Goal: Book appointment/travel/reservation

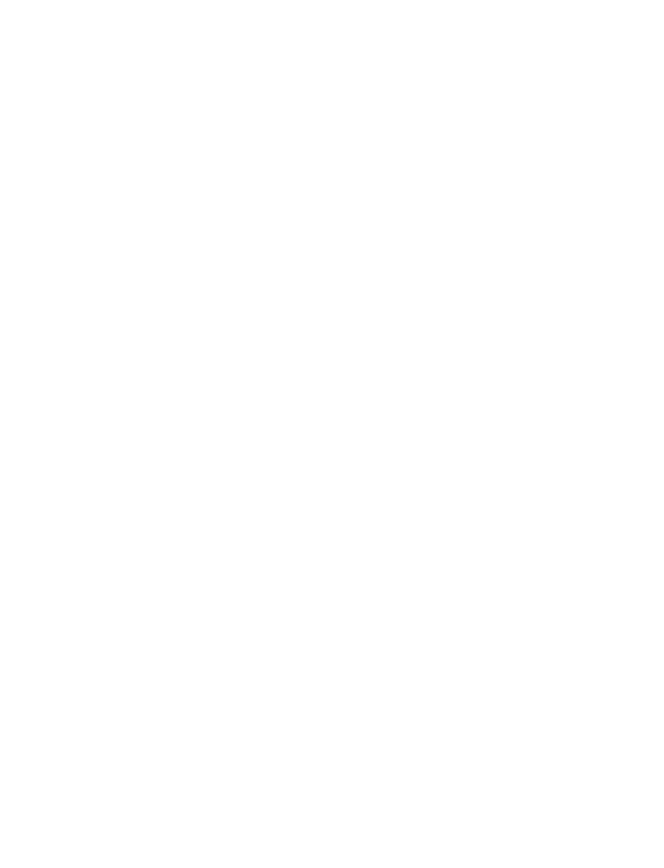
click at [618, 35] on img at bounding box center [623, 36] width 81 height 40
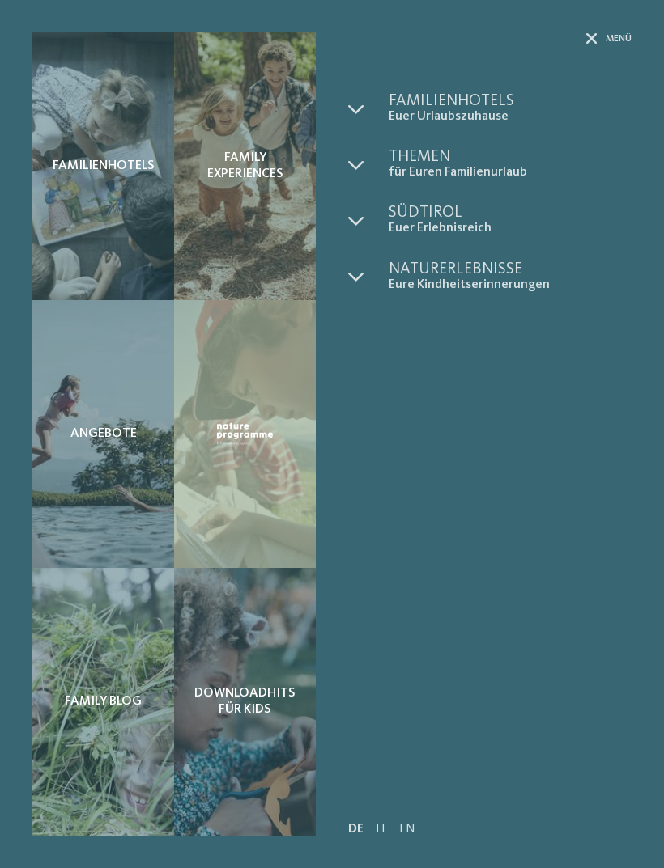
click at [357, 113] on icon at bounding box center [356, 109] width 16 height 16
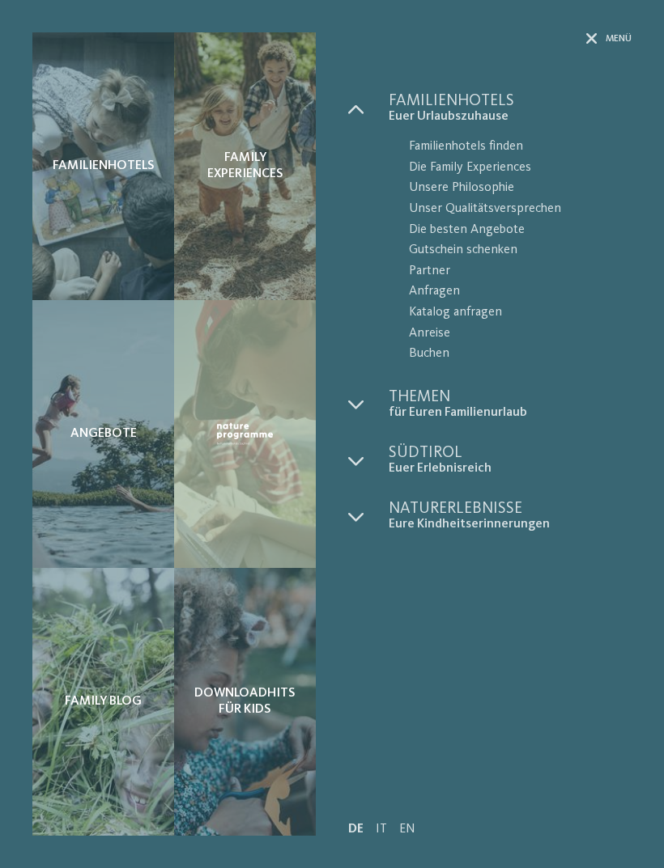
click at [364, 407] on div at bounding box center [368, 405] width 40 height 32
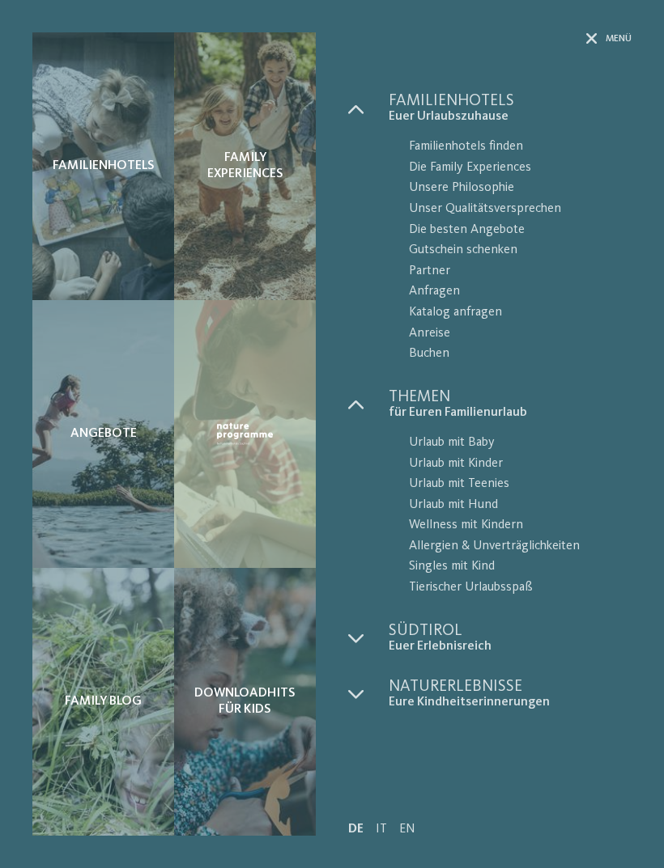
click at [497, 484] on span "Urlaub mit Teenies" at bounding box center [520, 484] width 223 height 21
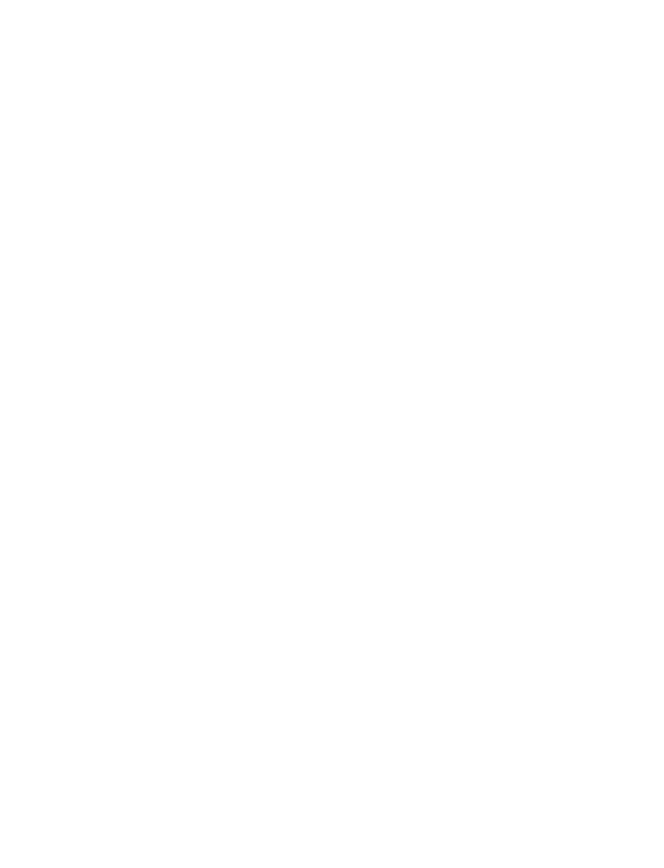
scroll to position [269, 0]
click at [235, 211] on link "Angebote" at bounding box center [262, 217] width 54 height 13
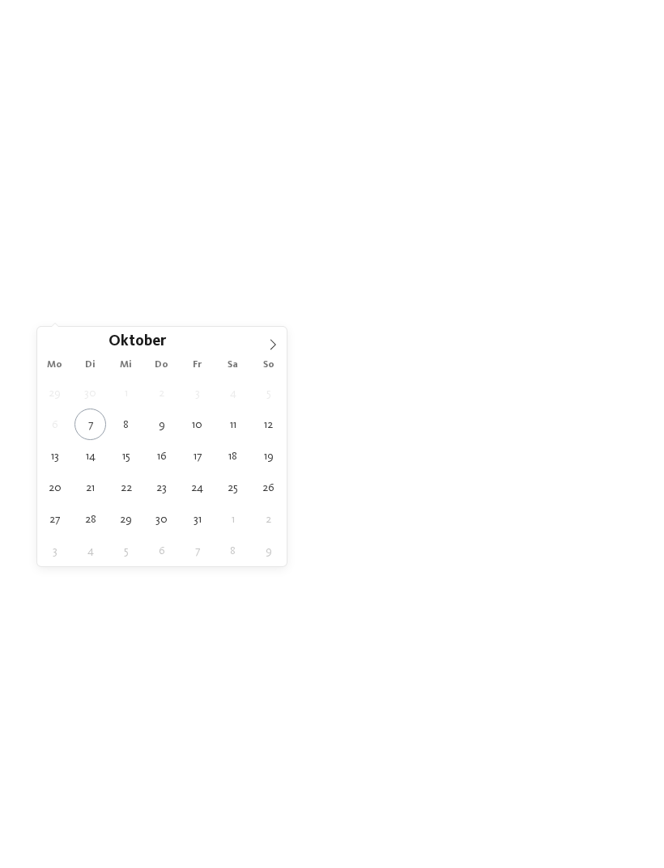
type div "[DATE]"
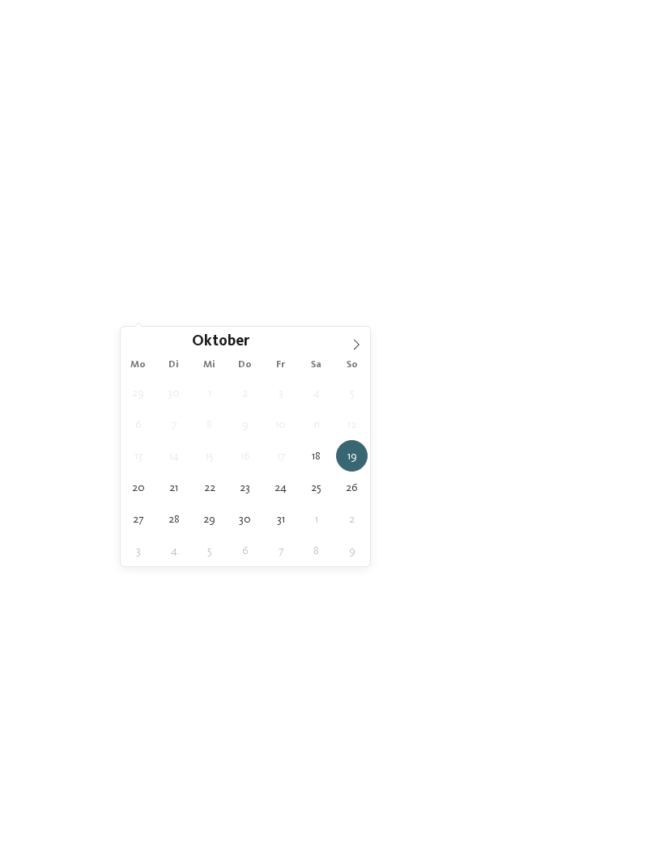
type div "[DATE]"
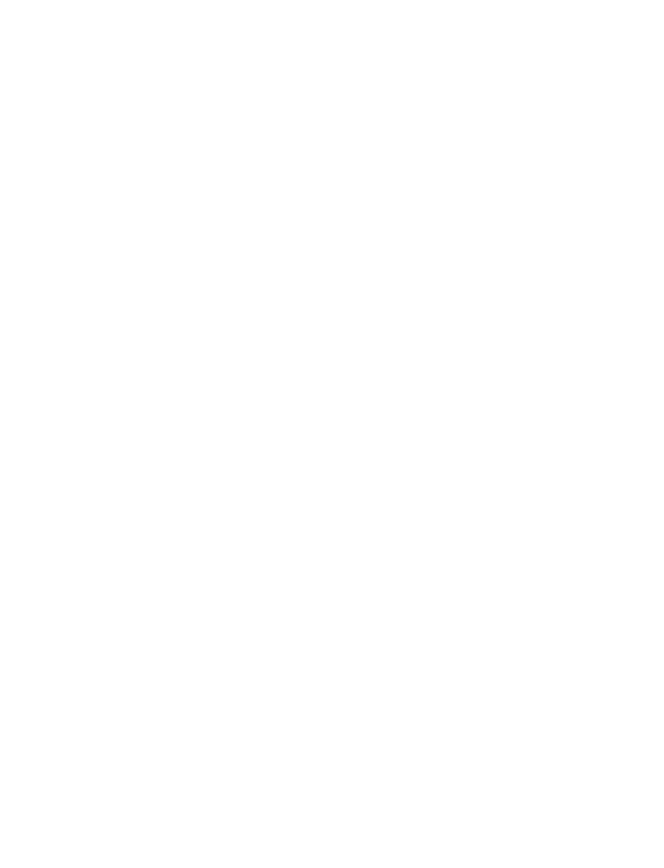
click at [357, 310] on span "Meine Wünsche" at bounding box center [338, 313] width 63 height 11
click at [299, 149] on div at bounding box center [299, 157] width 16 height 16
click at [196, 505] on span "Massagen & Beautybehandlungen" at bounding box center [188, 518] width 182 height 26
click at [561, 410] on div at bounding box center [558, 418] width 16 height 16
click at [561, 215] on div at bounding box center [558, 223] width 16 height 16
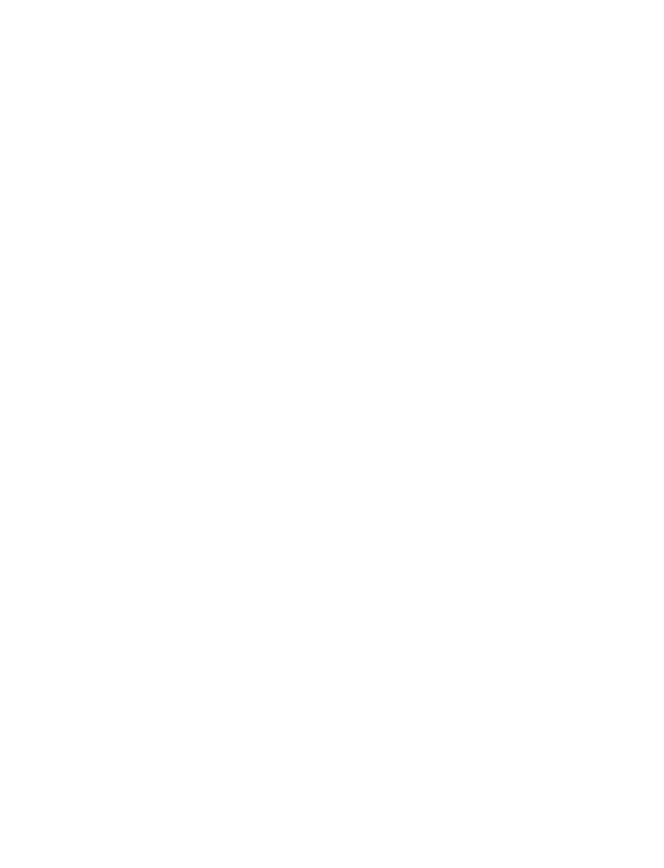
click at [516, 722] on div "übernehmen" at bounding box center [331, 738] width 469 height 32
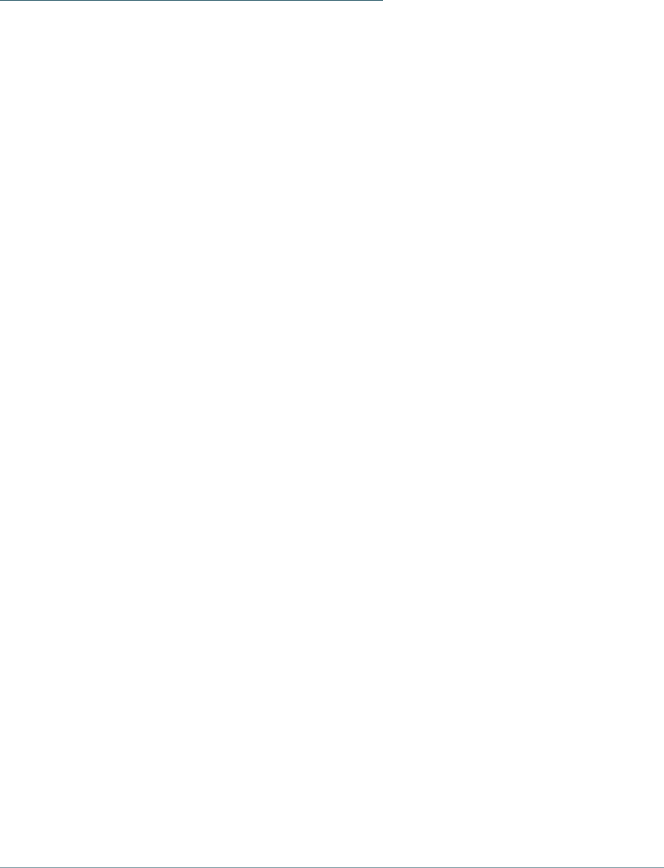
scroll to position [1081, 0]
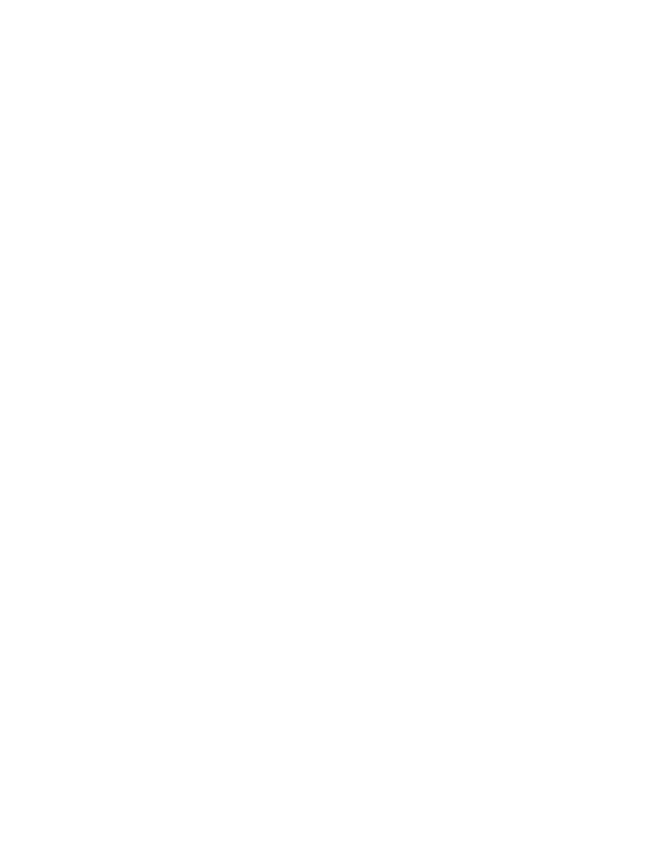
click at [336, 550] on icon at bounding box center [331, 564] width 29 height 28
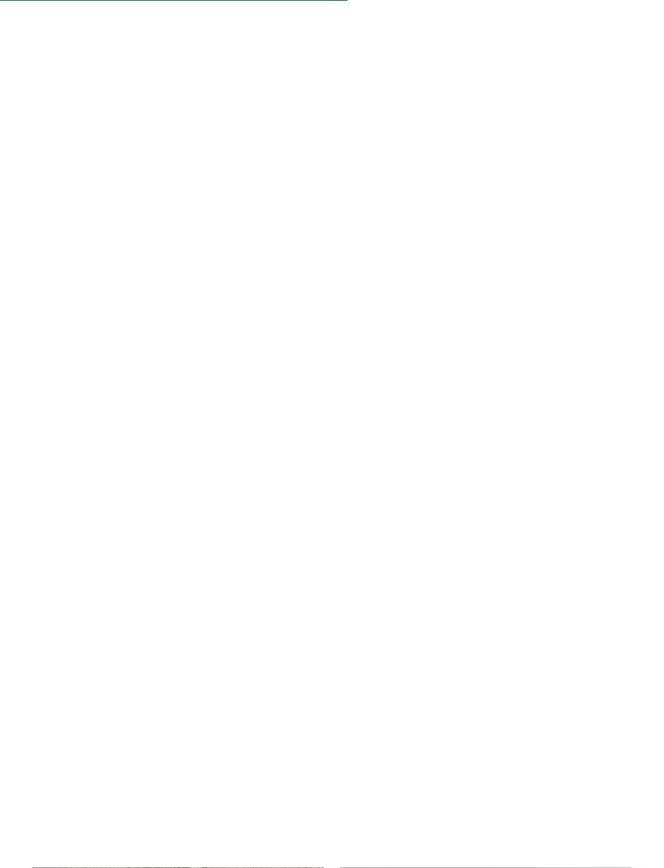
scroll to position [1558, 0]
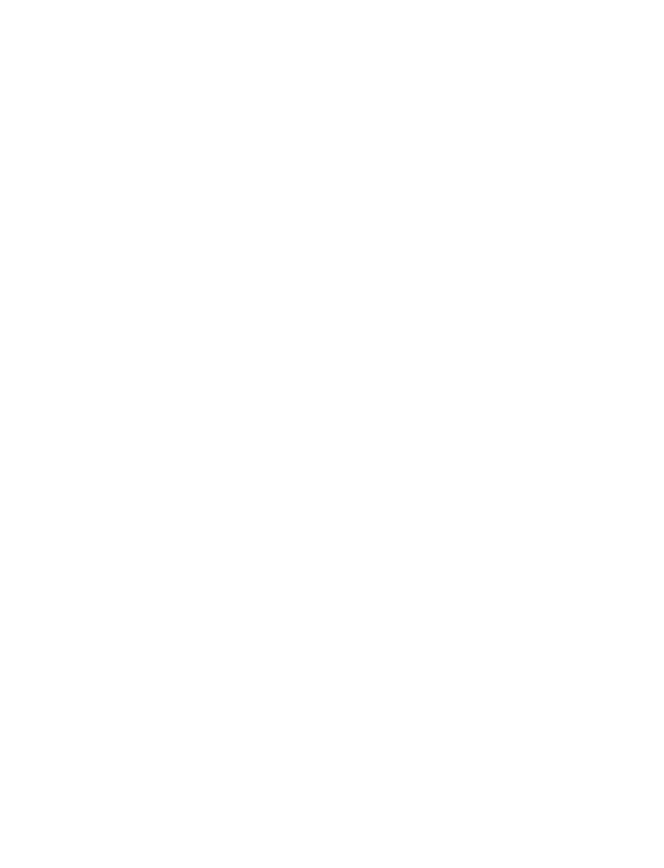
click at [514, 658] on link "[PERSON_NAME] in den Dolomiten 7=6" at bounding box center [448, 677] width 185 height 39
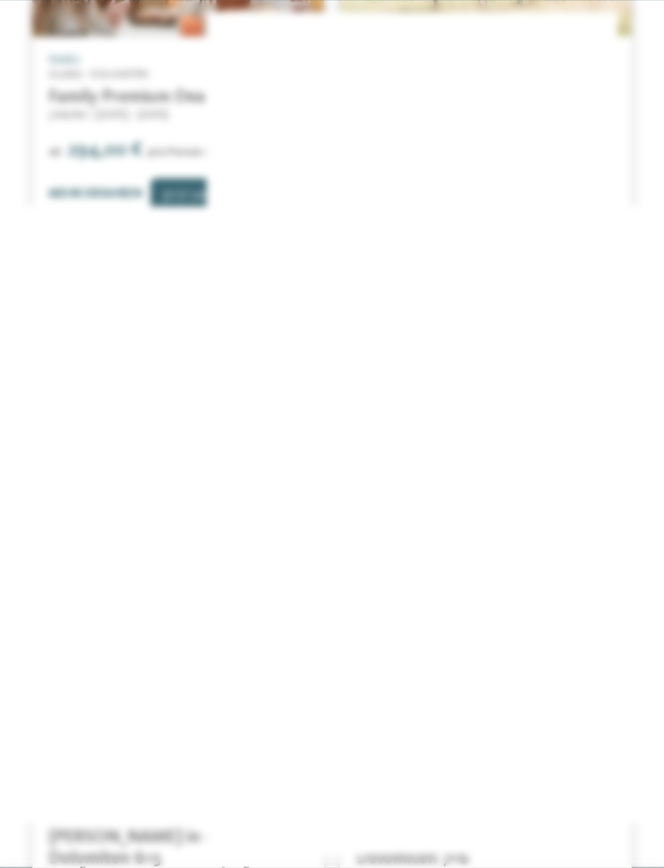
scroll to position [1388, 0]
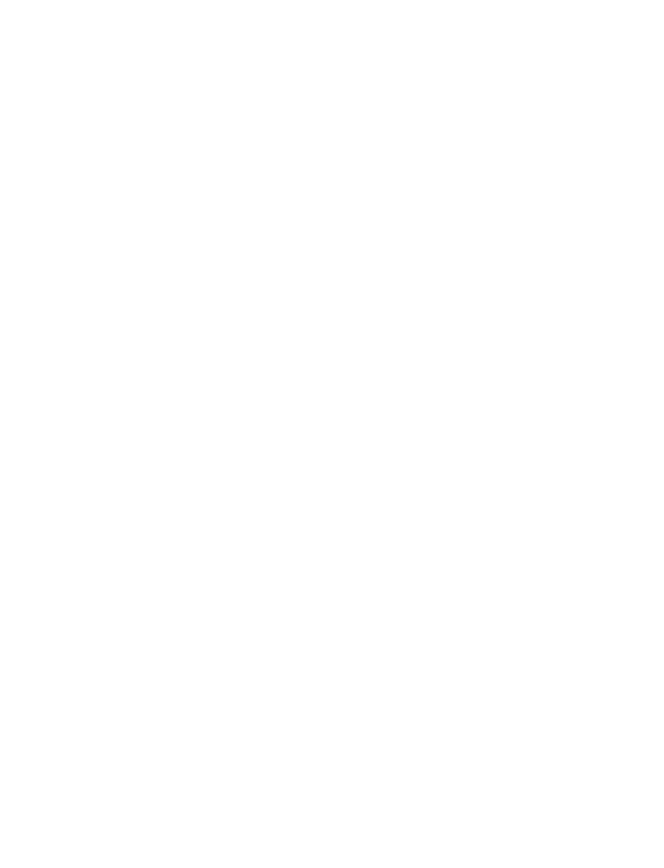
click at [288, 85] on icon at bounding box center [291, 80] width 7 height 13
click at [291, 87] on div "Newsletter * **** **** ******* ****** Anrede Vorname Nachname Link" at bounding box center [332, 434] width 664 height 868
click at [630, 72] on icon at bounding box center [631, 60] width 35 height 28
